Goal: Task Accomplishment & Management: Manage account settings

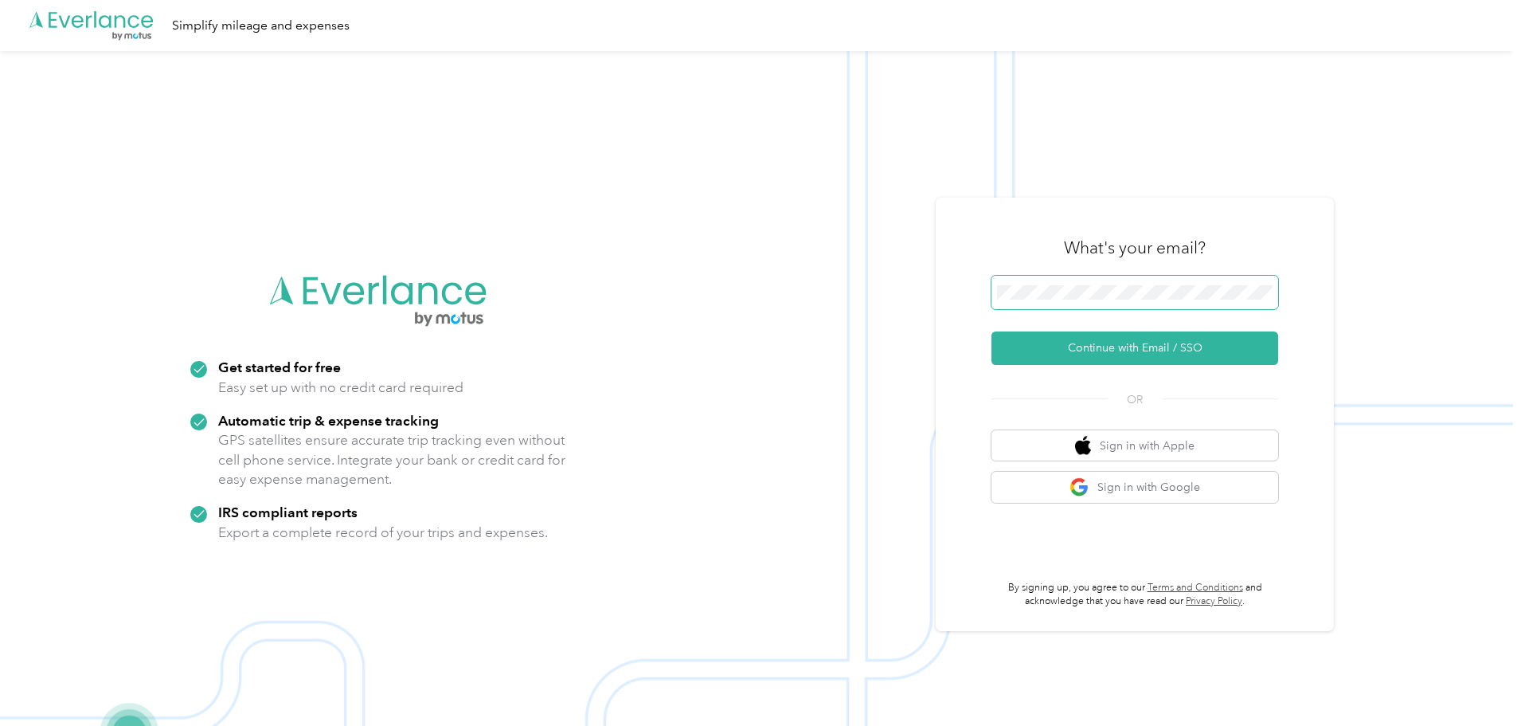
click at [1100, 281] on span at bounding box center [1135, 292] width 287 height 33
click at [1153, 353] on button "Continue with Email / SSO" at bounding box center [1135, 347] width 287 height 33
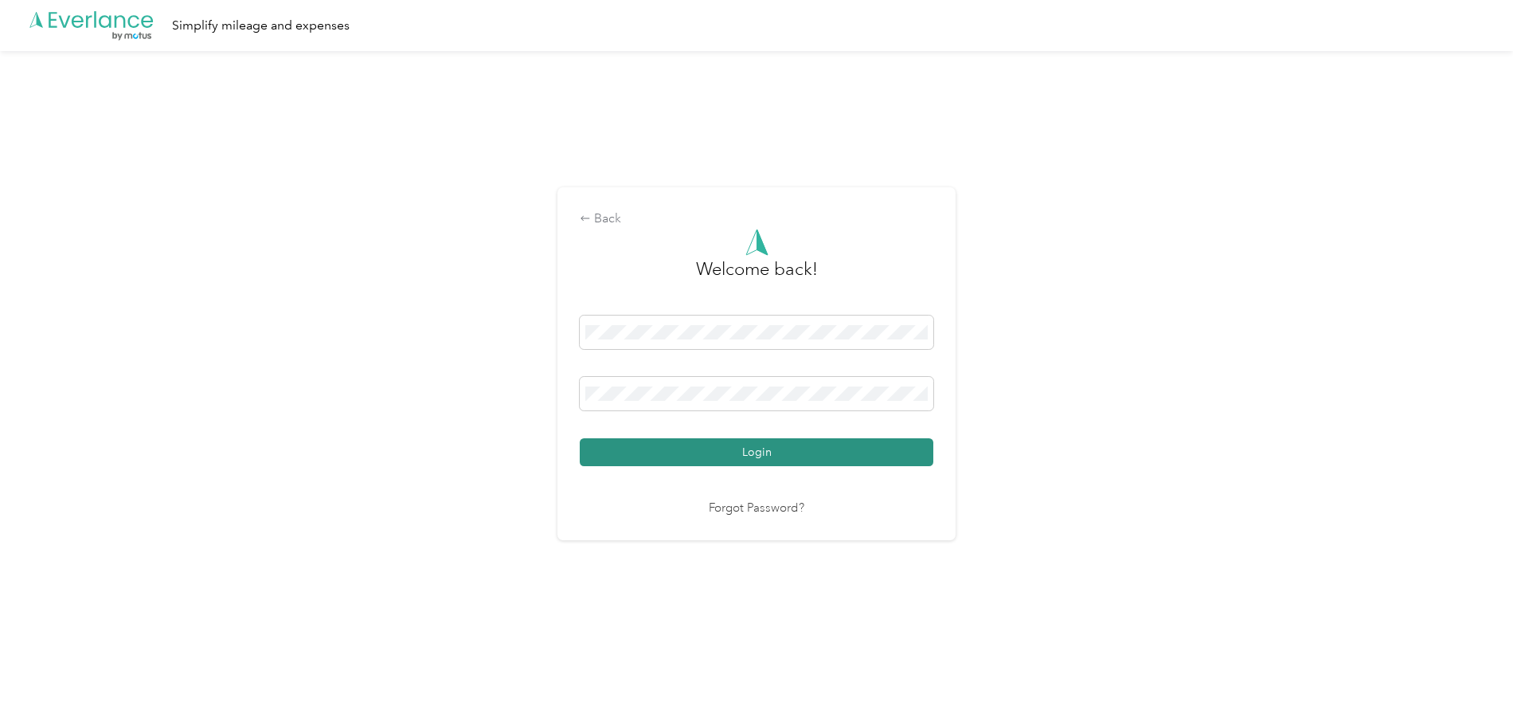
click at [750, 460] on button "Login" at bounding box center [757, 452] width 354 height 28
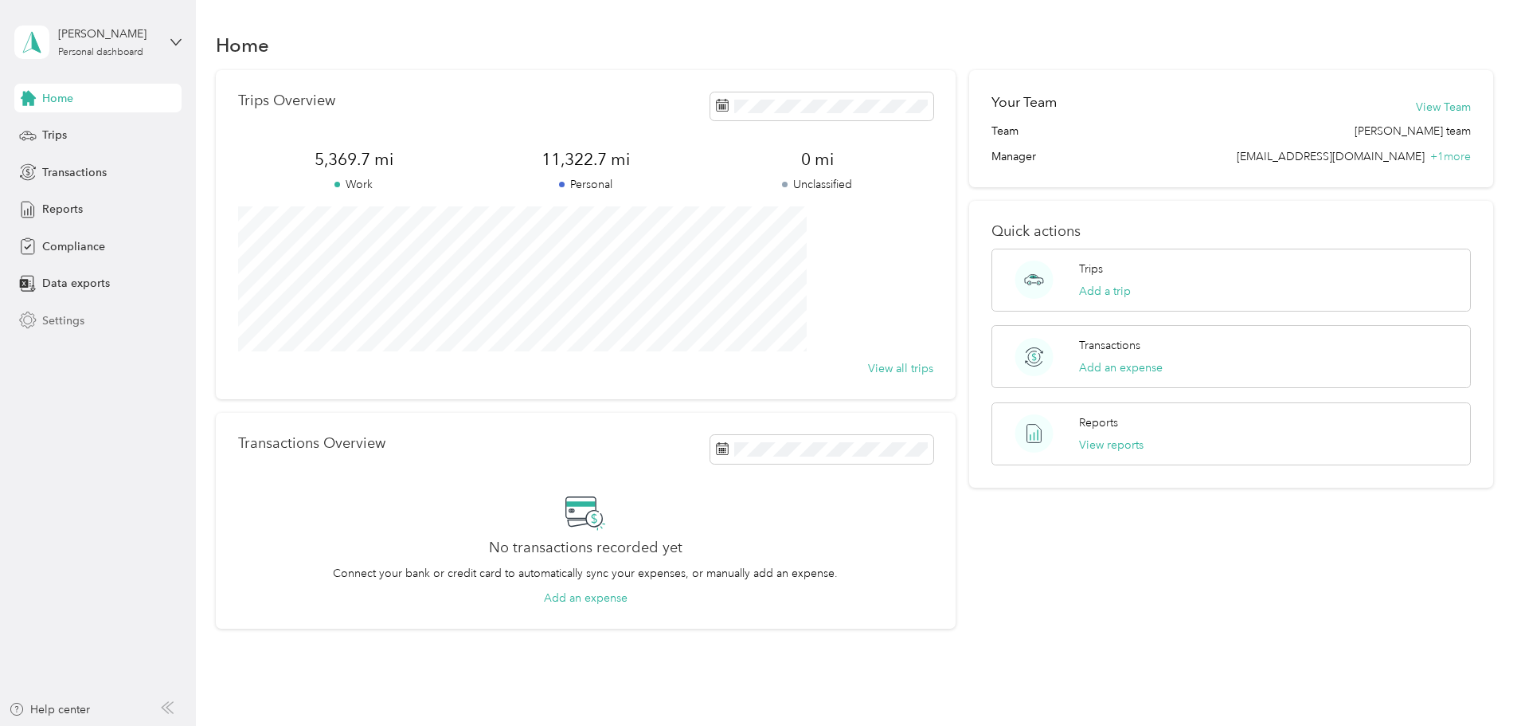
click at [64, 319] on span "Settings" at bounding box center [63, 320] width 42 height 17
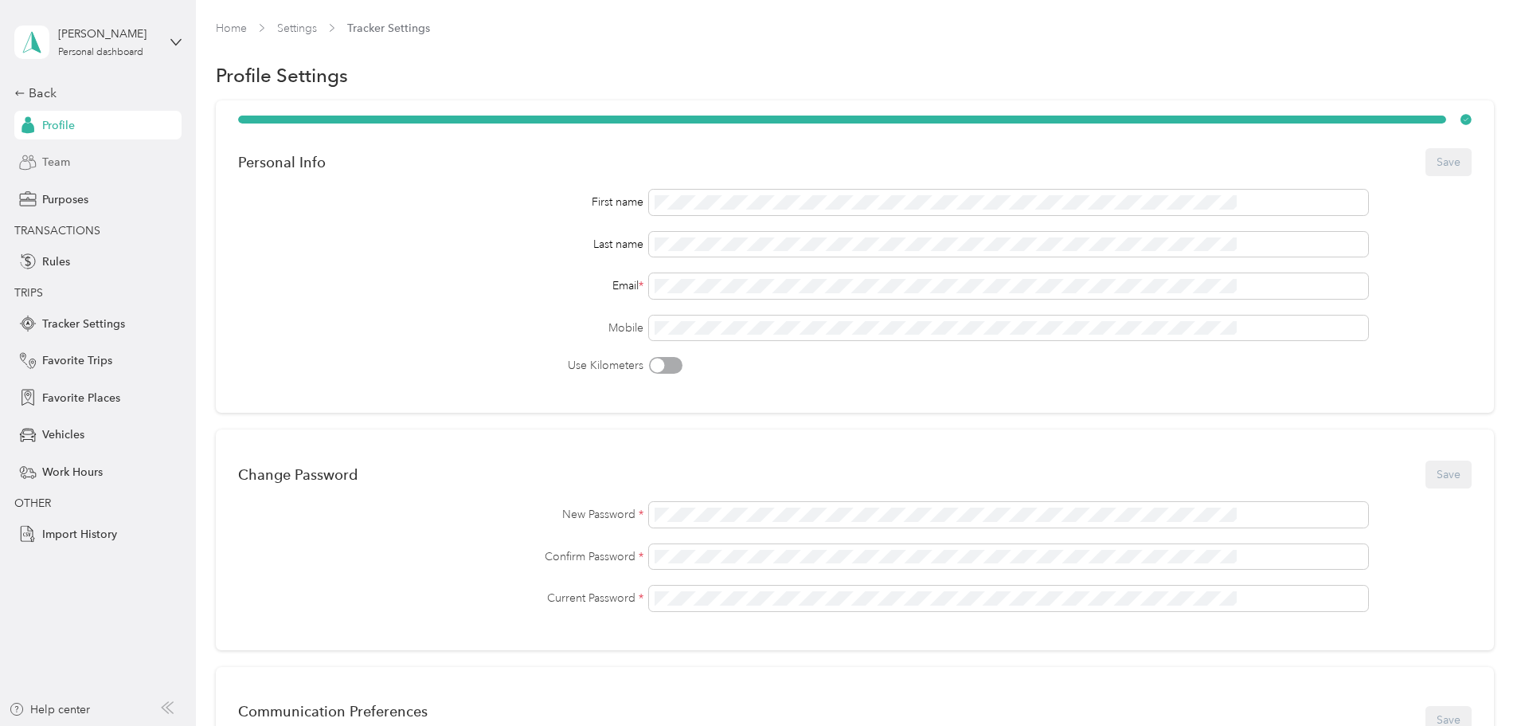
click at [44, 161] on span "Team" at bounding box center [56, 162] width 28 height 17
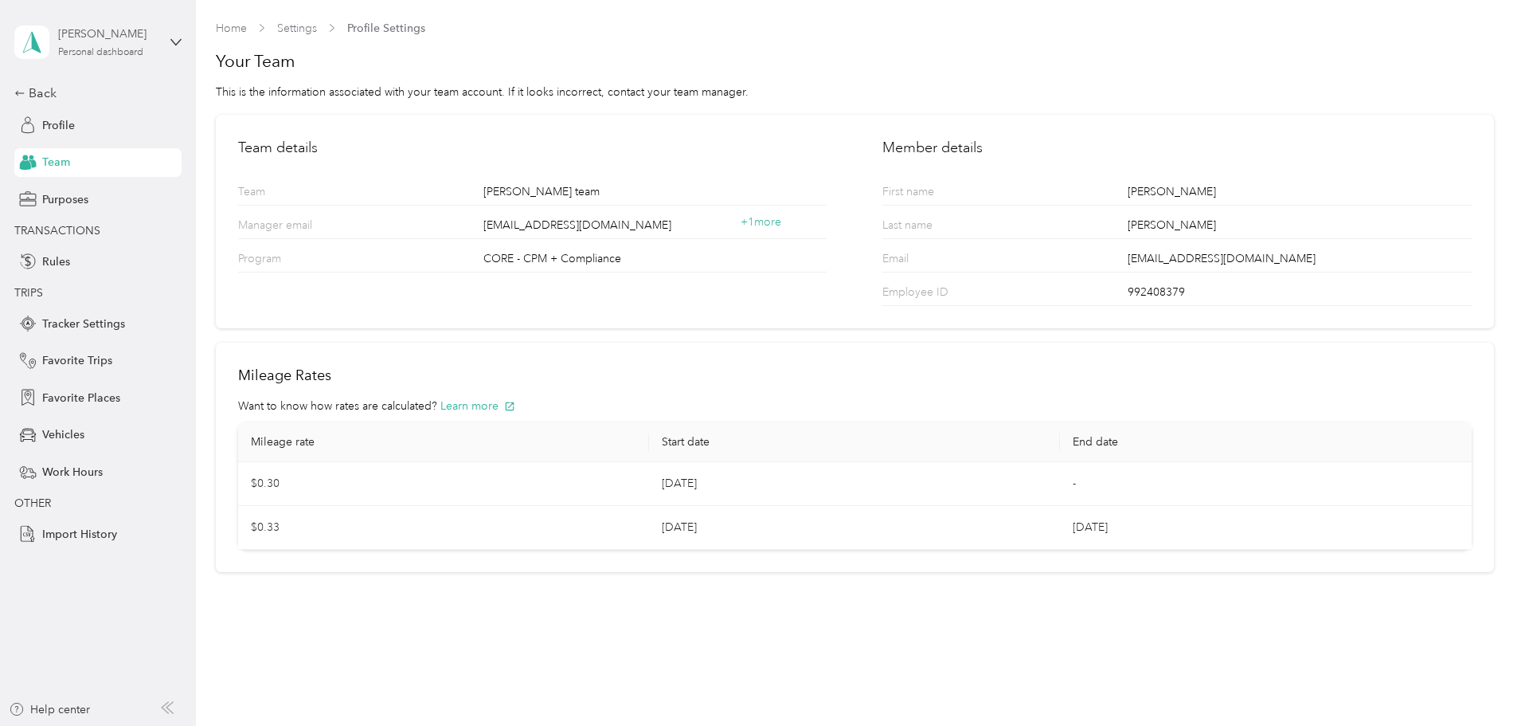
click at [91, 56] on div "Personal dashboard" at bounding box center [100, 53] width 85 height 10
click at [326, 84] on icon at bounding box center [332, 83] width 13 height 13
click at [62, 429] on span "Vehicles" at bounding box center [63, 434] width 42 height 17
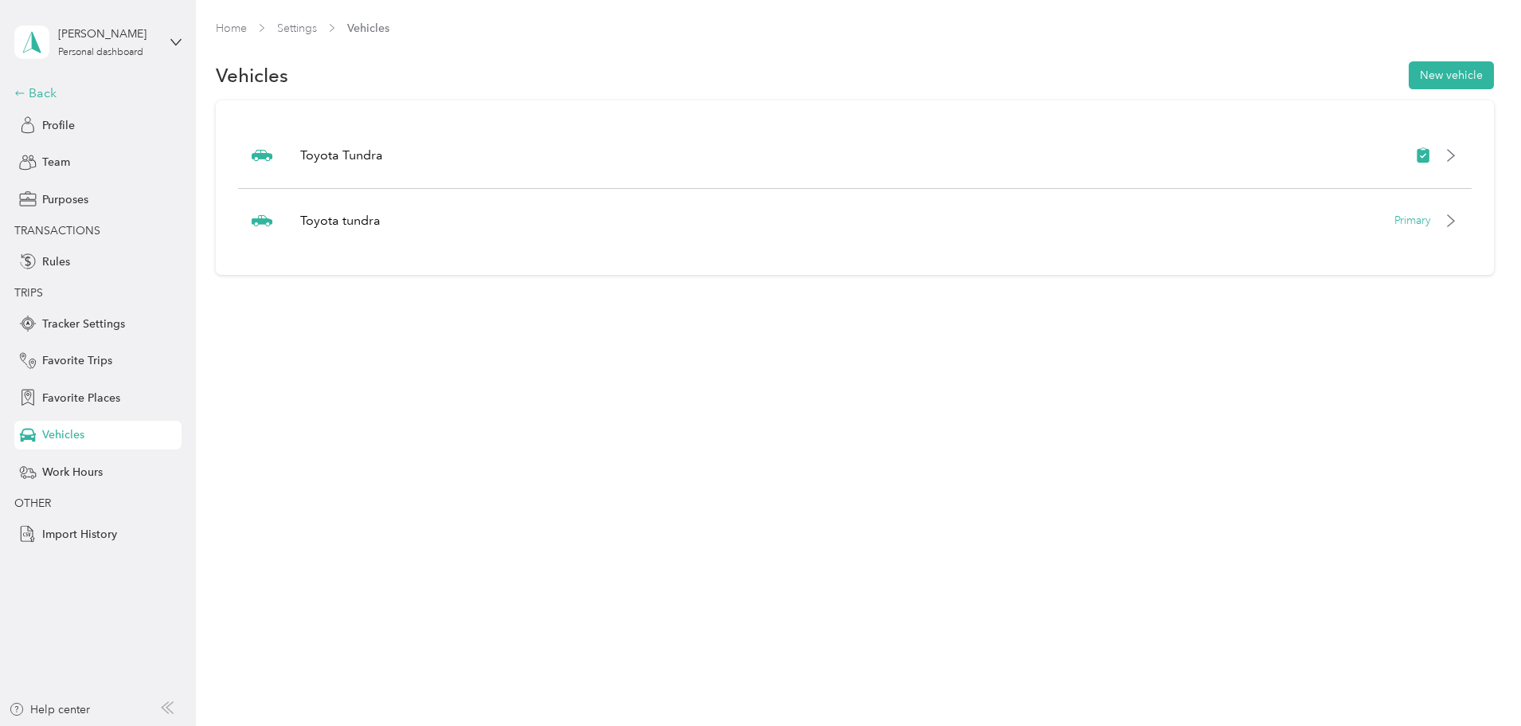
click at [18, 90] on icon at bounding box center [19, 93] width 11 height 11
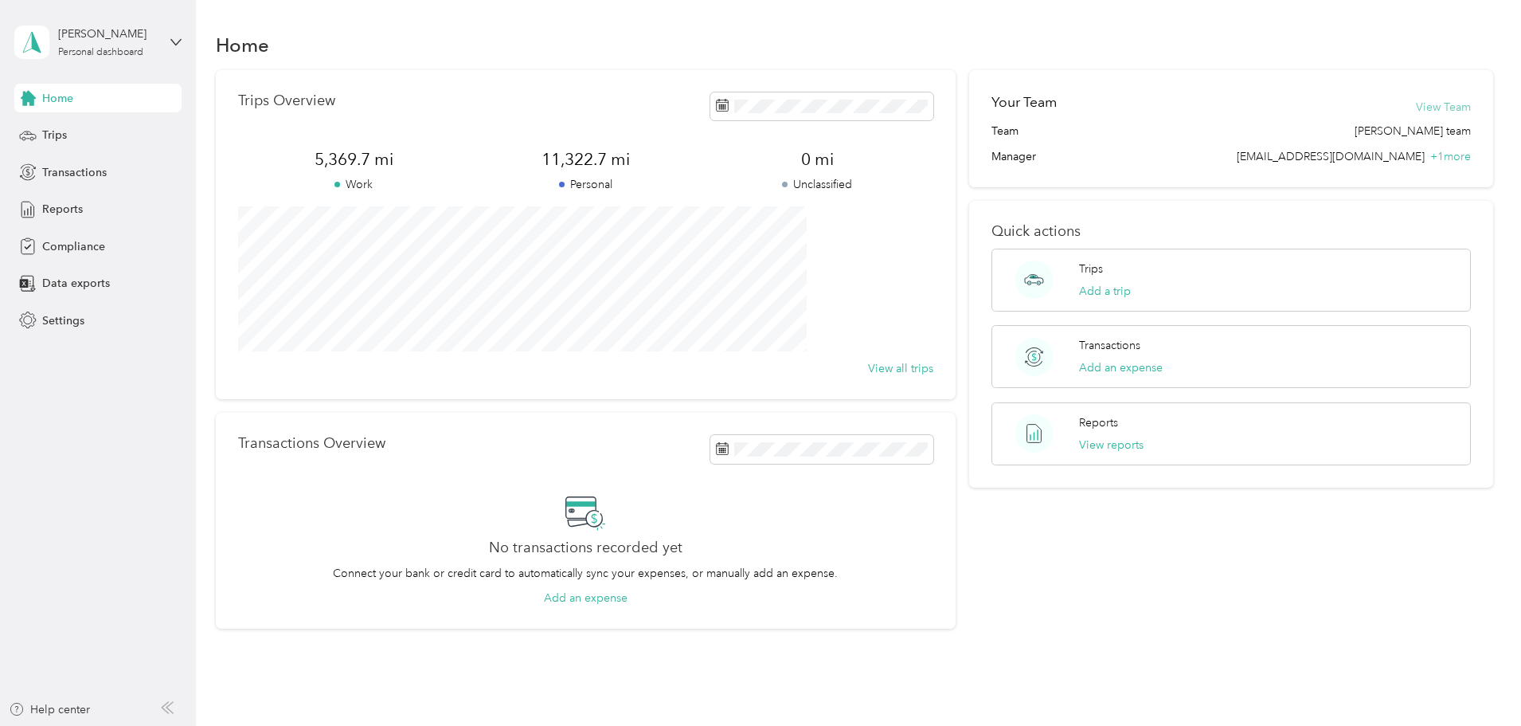
click at [1416, 111] on button "View Team" at bounding box center [1443, 107] width 55 height 17
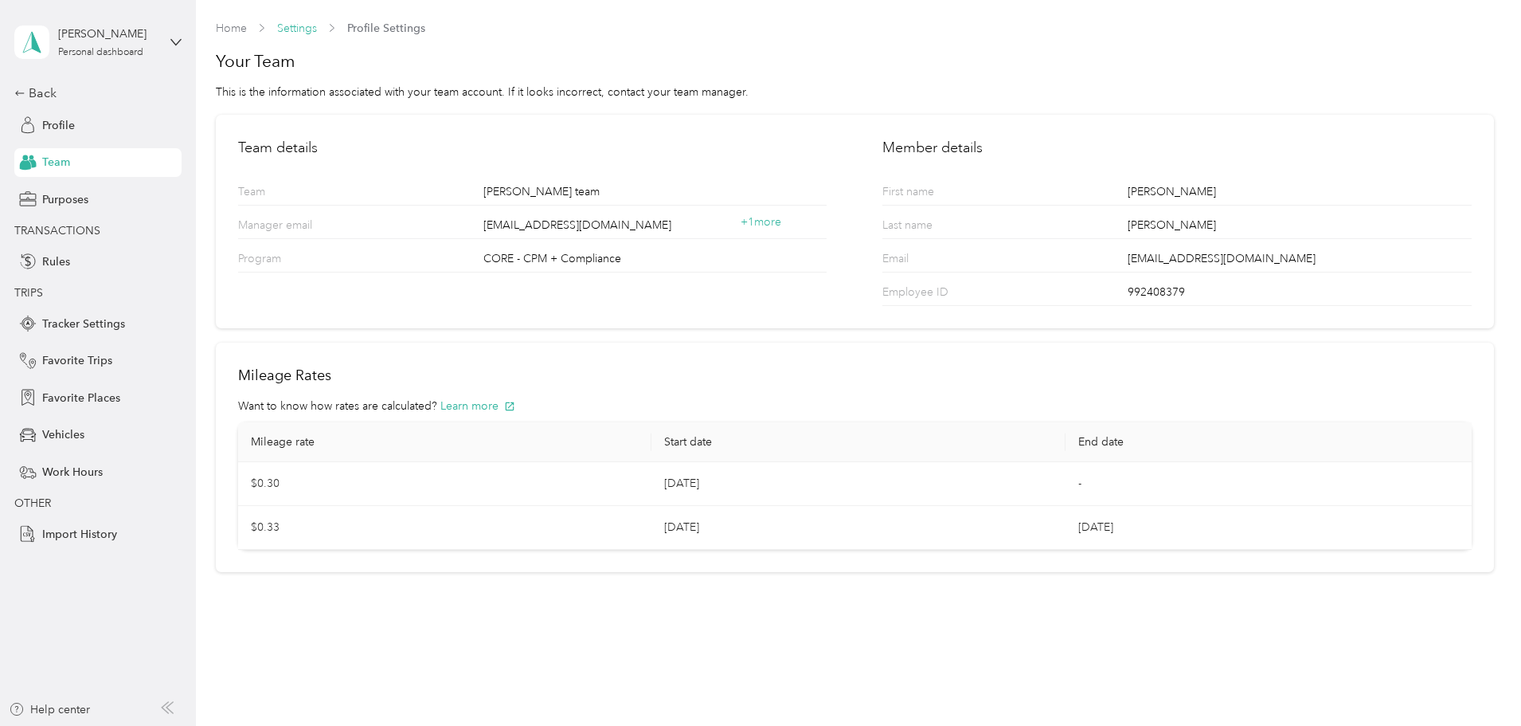
click at [285, 27] on link "Settings" at bounding box center [297, 29] width 40 height 14
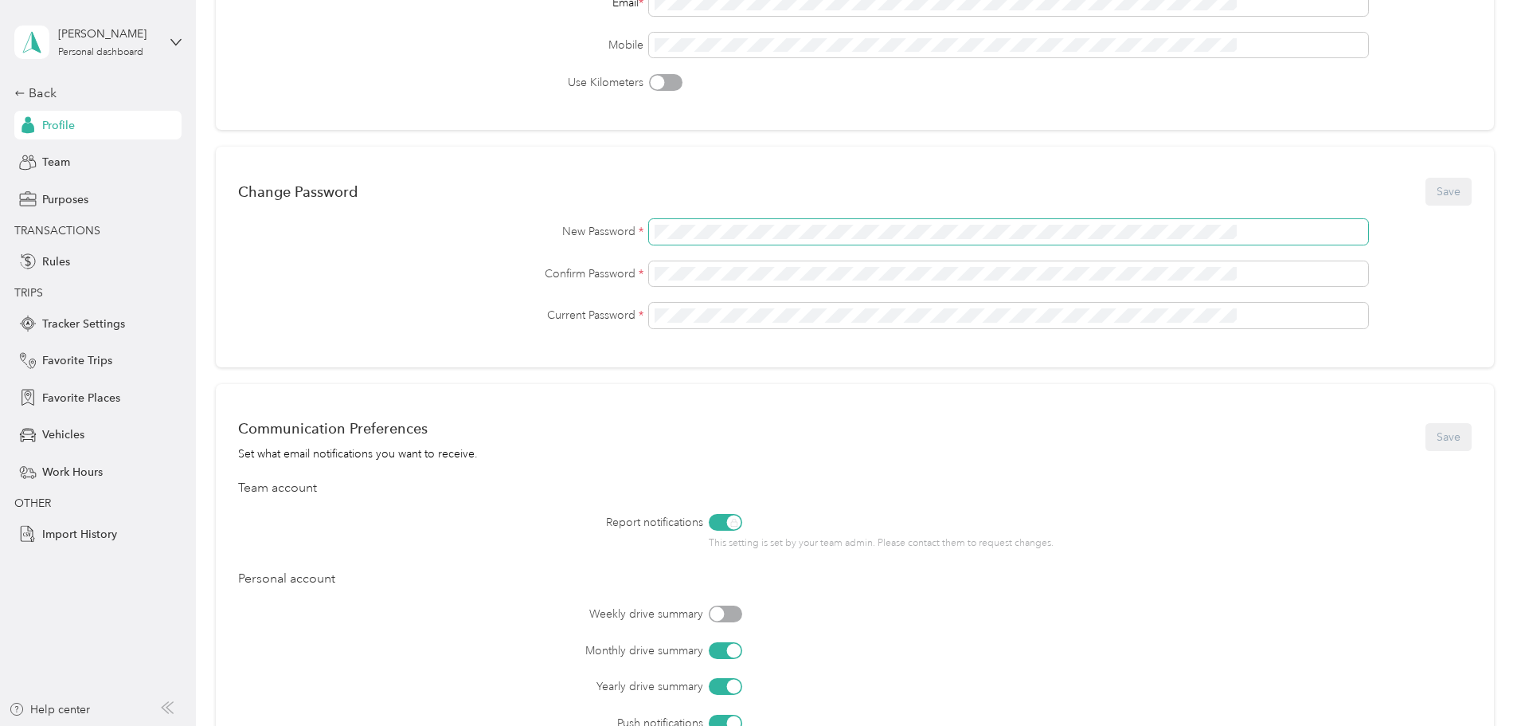
scroll to position [545, 0]
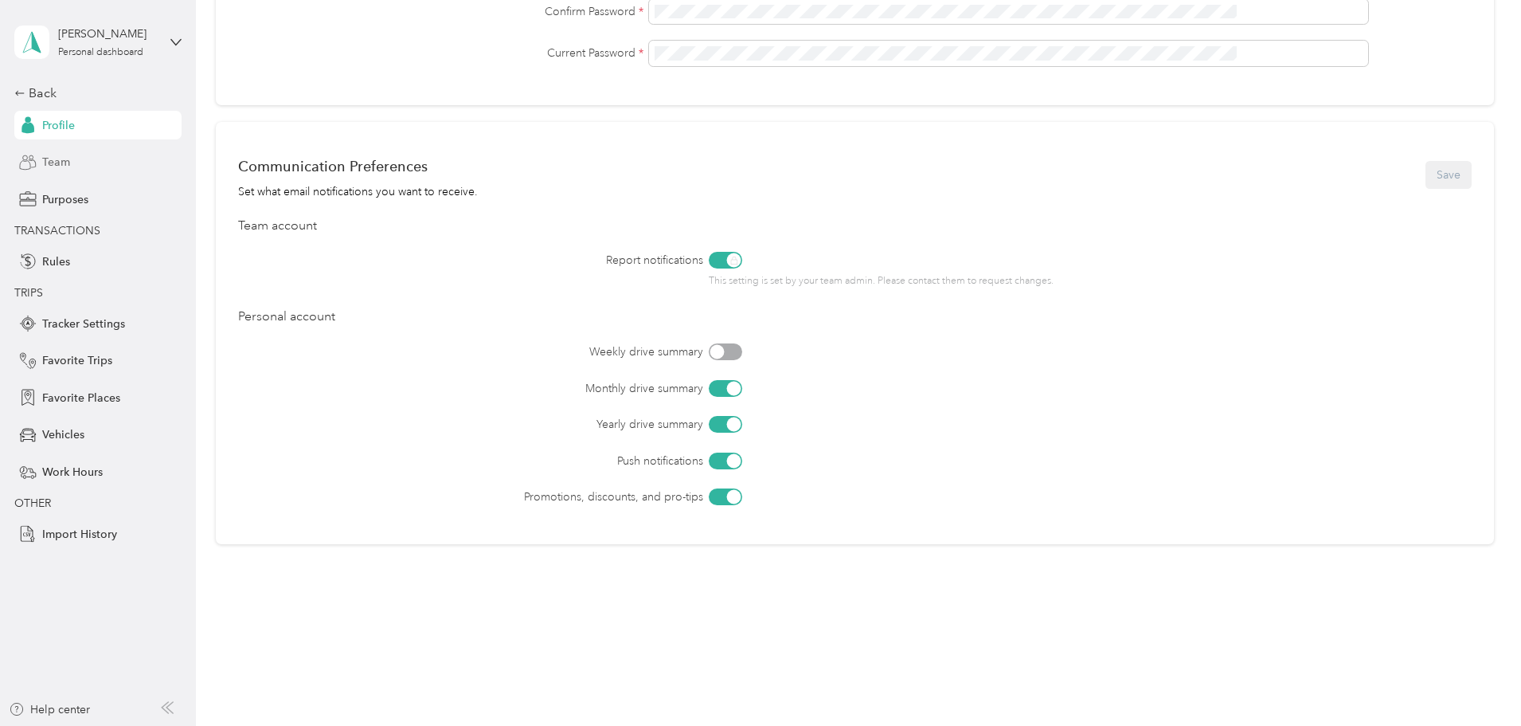
click at [43, 160] on span "Team" at bounding box center [56, 162] width 28 height 17
